Goal: Task Accomplishment & Management: Manage account settings

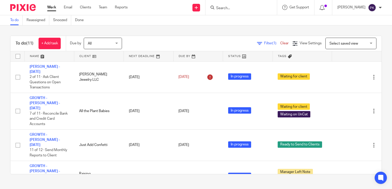
click at [49, 10] on link "Work" at bounding box center [51, 7] width 9 height 5
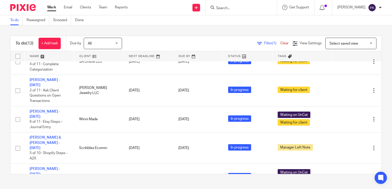
scroll to position [231, 0]
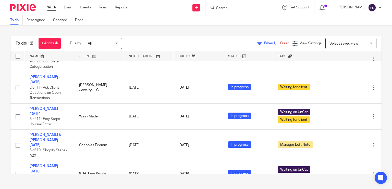
click at [181, 188] on main "To do Reassigned Snoozed Done To do (12) + Add task Due by All All Today Tomorr…" at bounding box center [196, 94] width 392 height 189
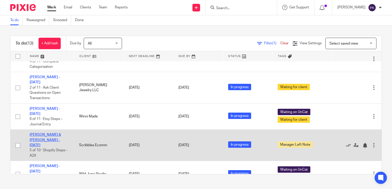
click at [59, 133] on link "David & Gene - August 2025" at bounding box center [45, 140] width 31 height 14
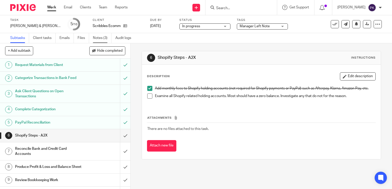
click at [101, 39] on link "Notes (3)" at bounding box center [102, 38] width 19 height 10
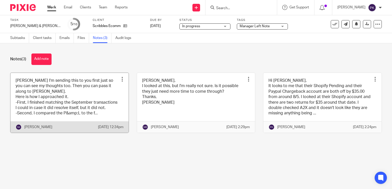
click at [53, 117] on link at bounding box center [69, 103] width 118 height 60
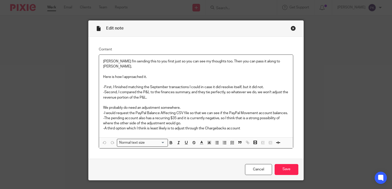
scroll to position [6, 0]
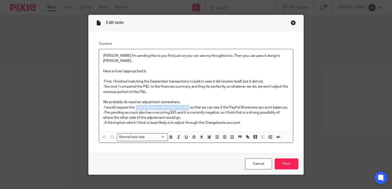
drag, startPoint x: 134, startPoint y: 103, endPoint x: 186, endPoint y: 101, distance: 52.1
click at [186, 105] on p "-I would request the PayPal Balance Affecting CSV file so that we can see if th…" at bounding box center [196, 107] width 186 height 5
copy p "PayPal Balance Affecting CSV file"
click at [156, 46] on label "Content" at bounding box center [196, 43] width 195 height 5
click at [291, 22] on div "Close this dialog window" at bounding box center [293, 22] width 5 height 5
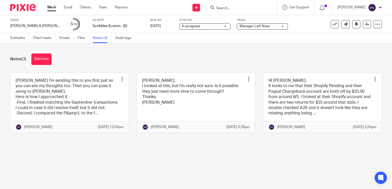
click at [291, 96] on link at bounding box center [323, 103] width 118 height 60
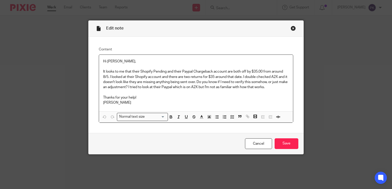
click at [293, 29] on div "Close this dialog window" at bounding box center [293, 28] width 5 height 5
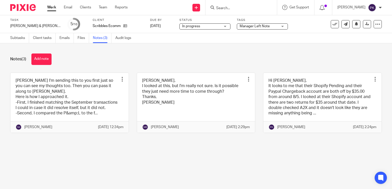
click at [242, 25] on span "Manager Left Note" at bounding box center [259, 26] width 38 height 5
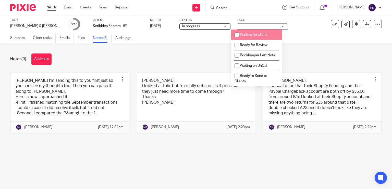
click at [245, 39] on li "Waiting for client" at bounding box center [256, 35] width 51 height 10
checkbox input "true"
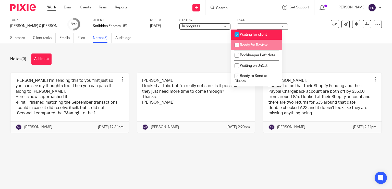
click at [198, 46] on div "Notes (3) Add note Michelle I'm sending this to you first just so you can see m…" at bounding box center [196, 97] width 392 height 108
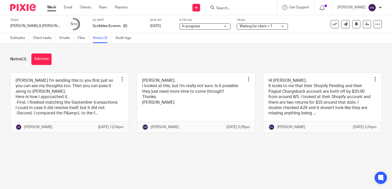
click at [47, 7] on div "Work Email Clients Team Reports Work Email Clients Team Reports Settings" at bounding box center [88, 7] width 93 height 15
click at [53, 9] on link "Work" at bounding box center [51, 7] width 9 height 5
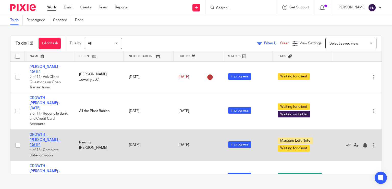
click at [50, 133] on link "GROWTH - [PERSON_NAME] - [DATE]" at bounding box center [45, 140] width 30 height 14
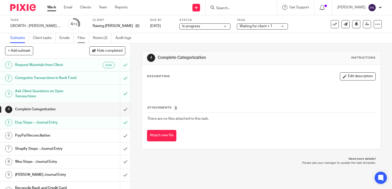
click at [80, 40] on link "Files" at bounding box center [83, 38] width 11 height 10
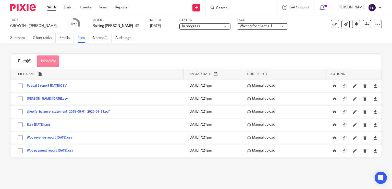
click at [49, 63] on button "Upload file" at bounding box center [48, 61] width 22 height 11
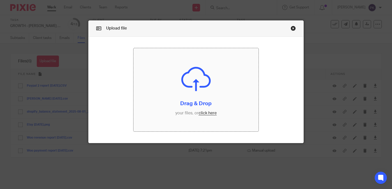
click at [202, 112] on input "file" at bounding box center [196, 89] width 125 height 83
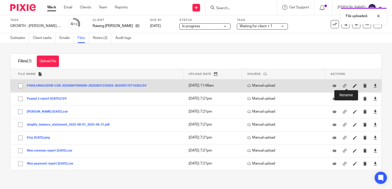
click at [353, 85] on icon at bounding box center [355, 86] width 4 height 4
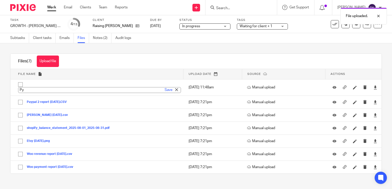
type input "P"
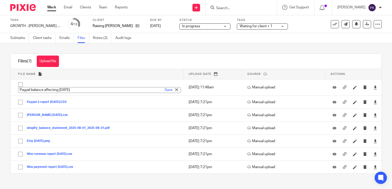
type input "Paypal balance affecting Aug 2025"
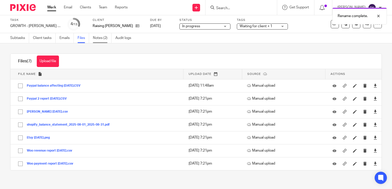
click at [101, 39] on link "Notes (2)" at bounding box center [102, 38] width 19 height 10
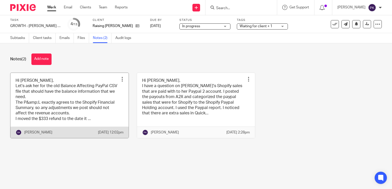
click at [55, 99] on link at bounding box center [69, 106] width 118 height 66
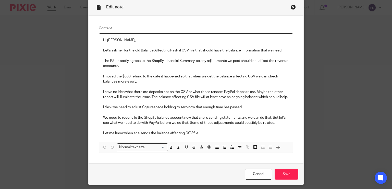
scroll to position [22, 0]
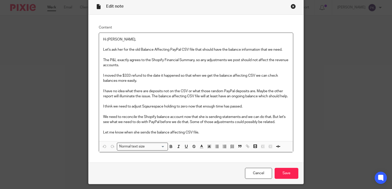
click at [291, 5] on div "Close this dialog window" at bounding box center [293, 6] width 5 height 5
